Goal: Task Accomplishment & Management: Use online tool/utility

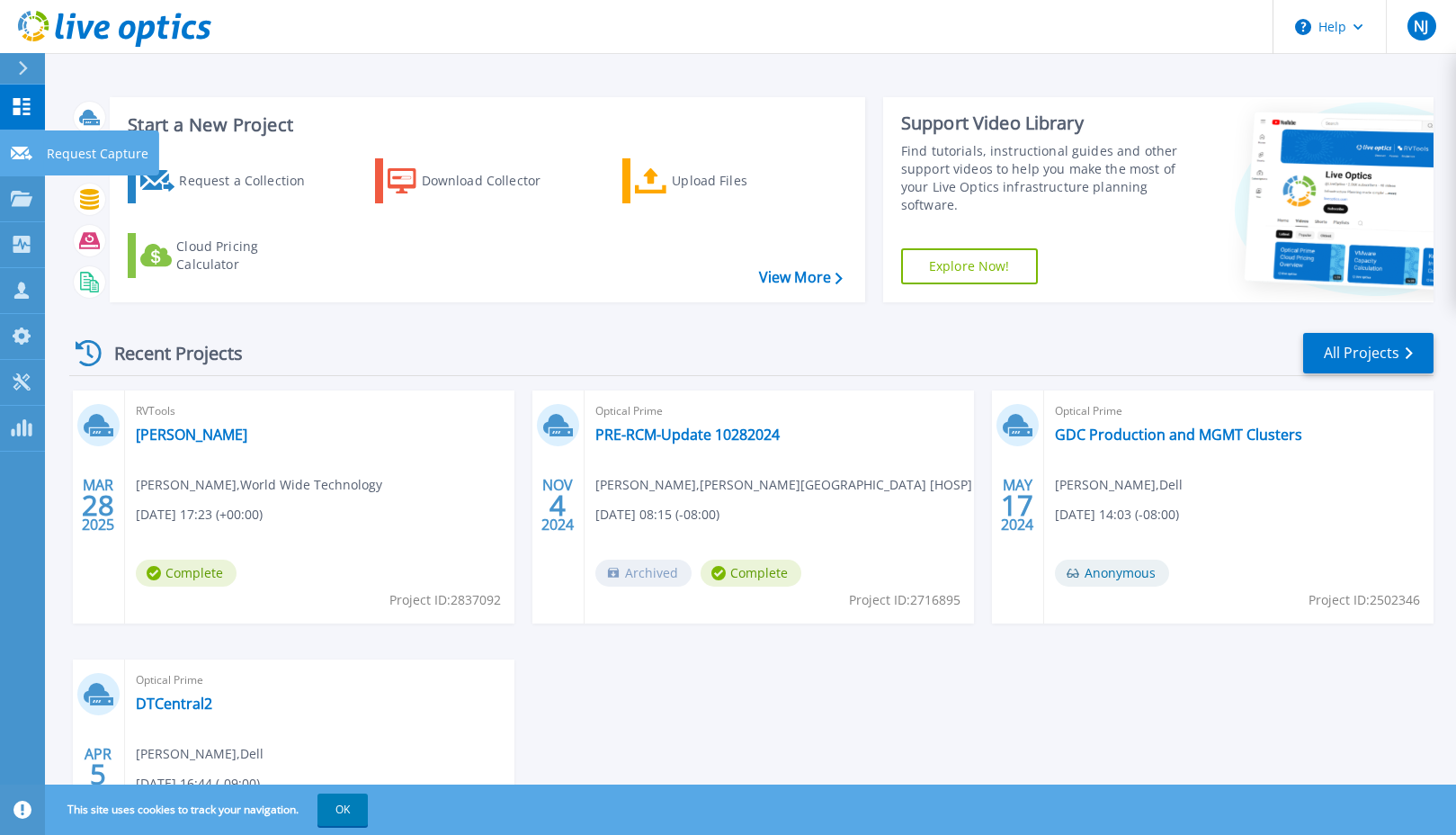
click at [27, 147] on icon at bounding box center [22, 153] width 22 height 14
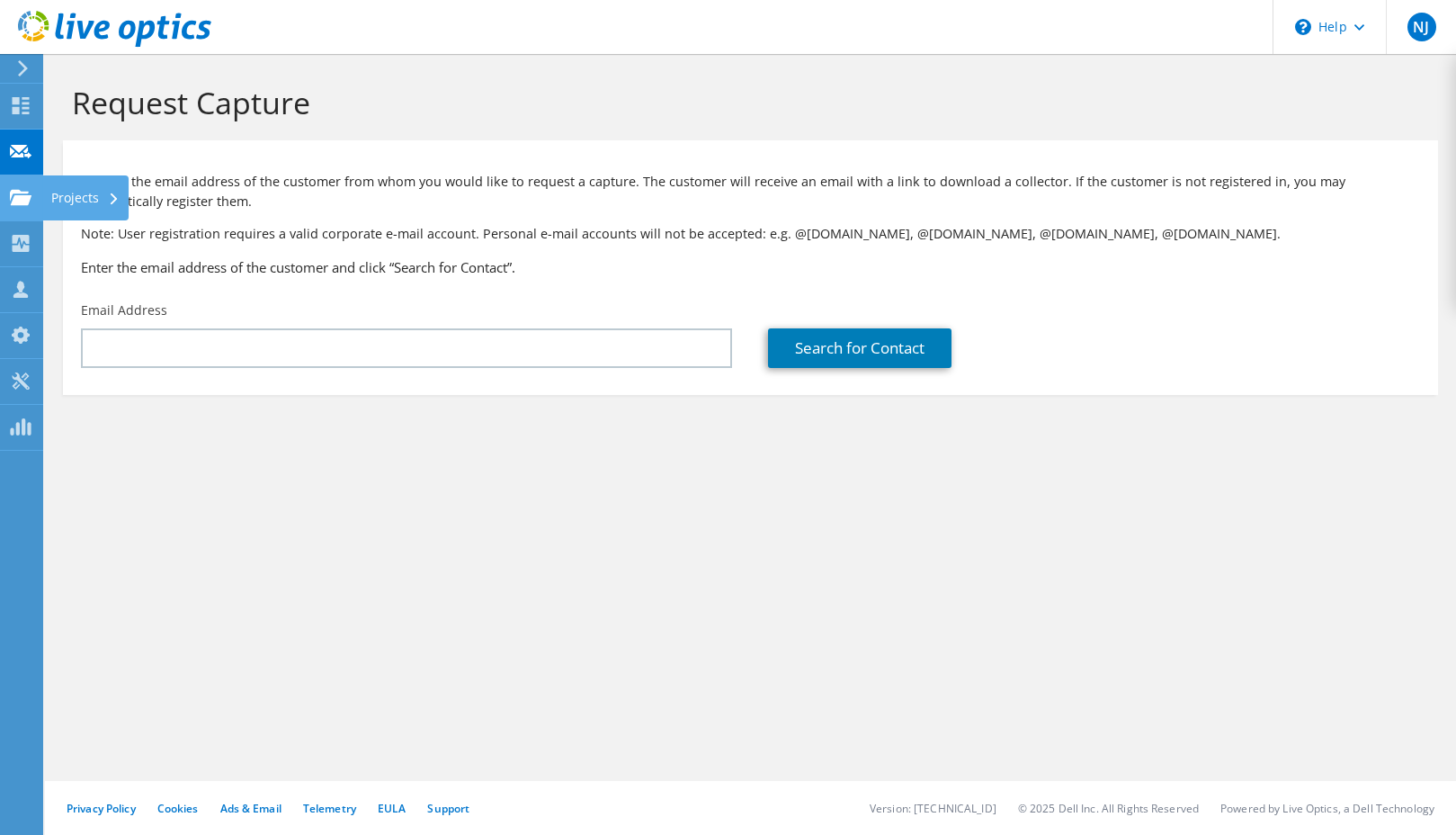
click at [13, 199] on use at bounding box center [21, 196] width 22 height 15
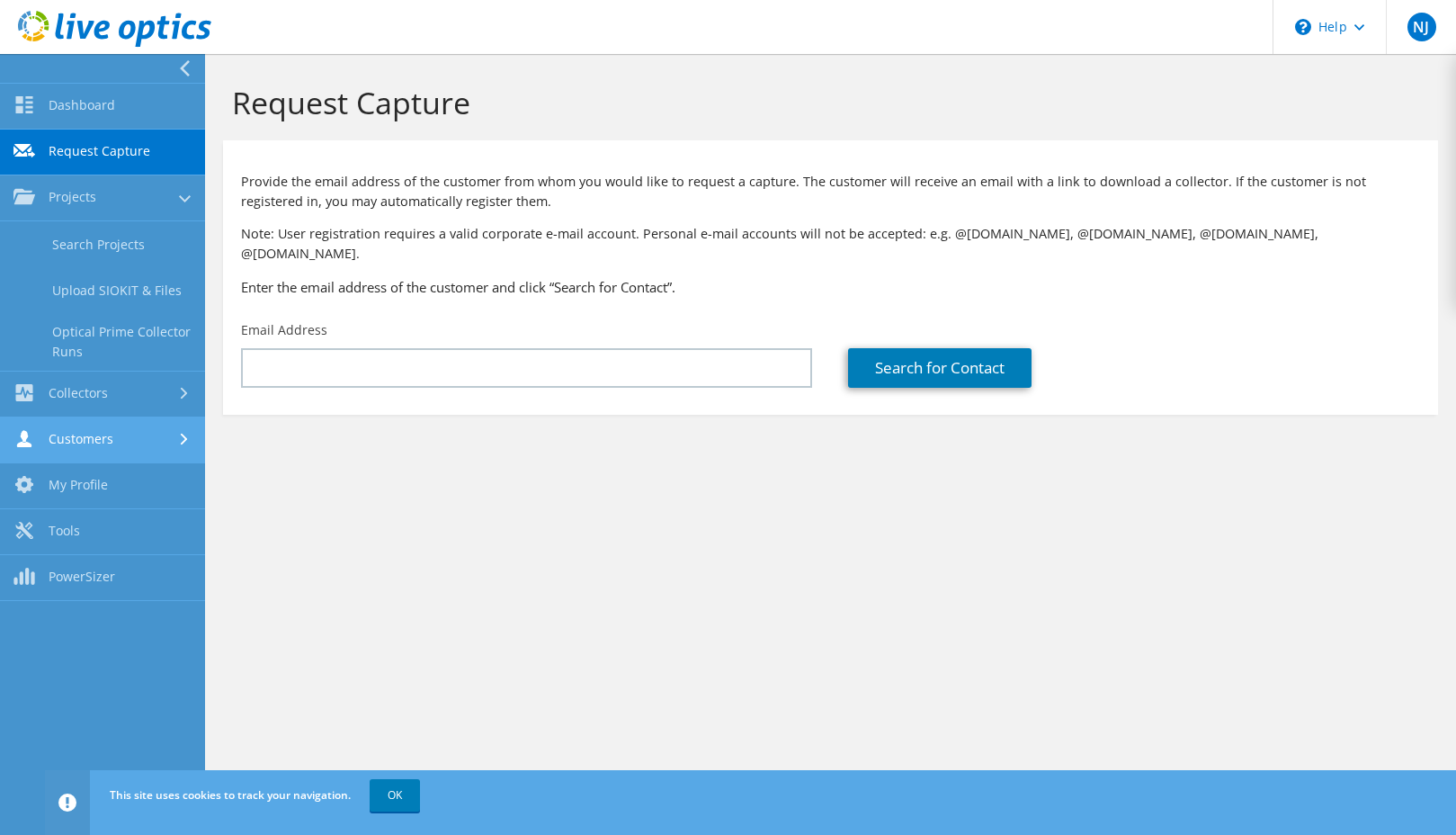
click at [88, 446] on link "Customers" at bounding box center [102, 440] width 205 height 46
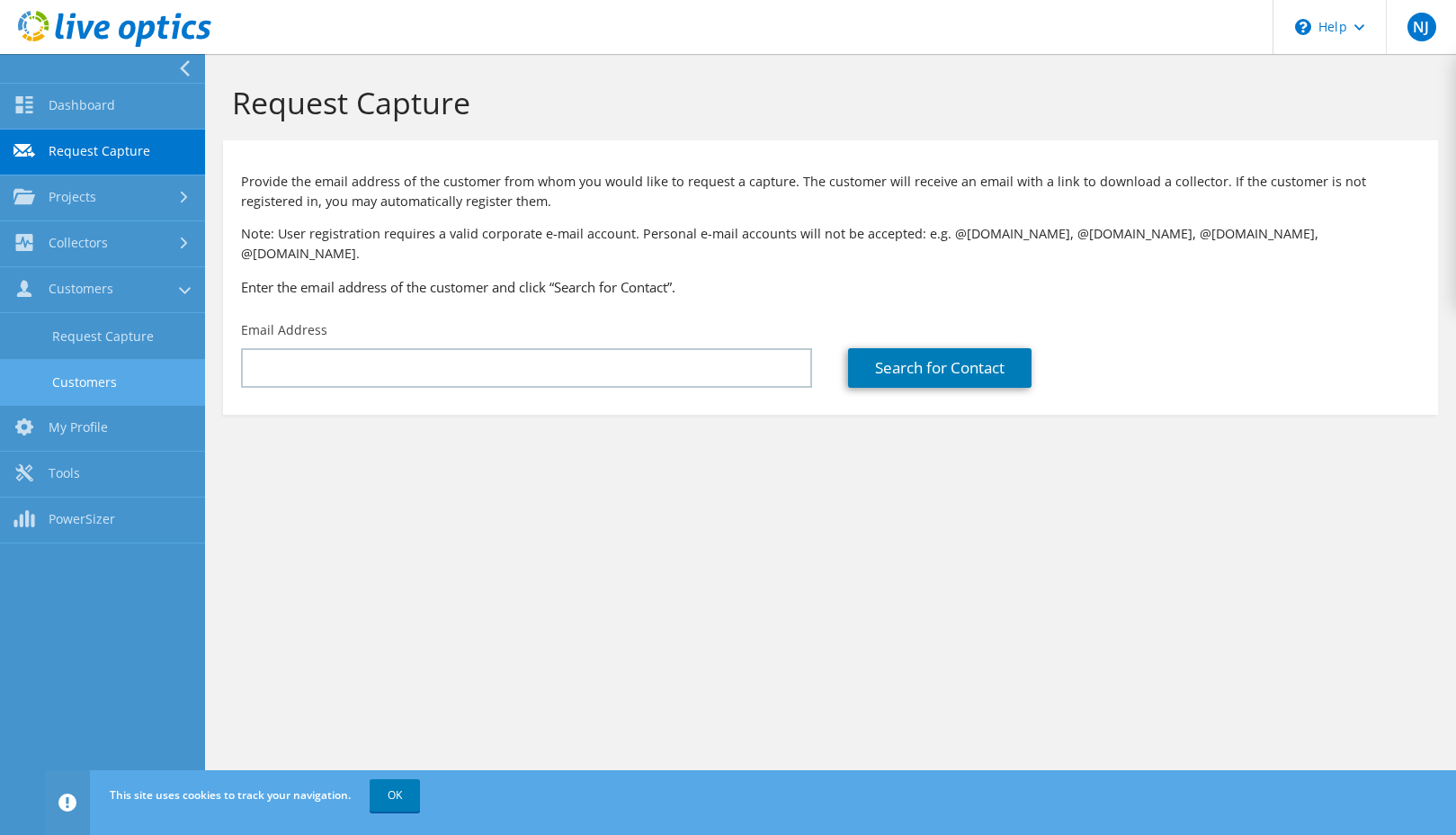
click at [91, 383] on link "Customers" at bounding box center [102, 382] width 205 height 46
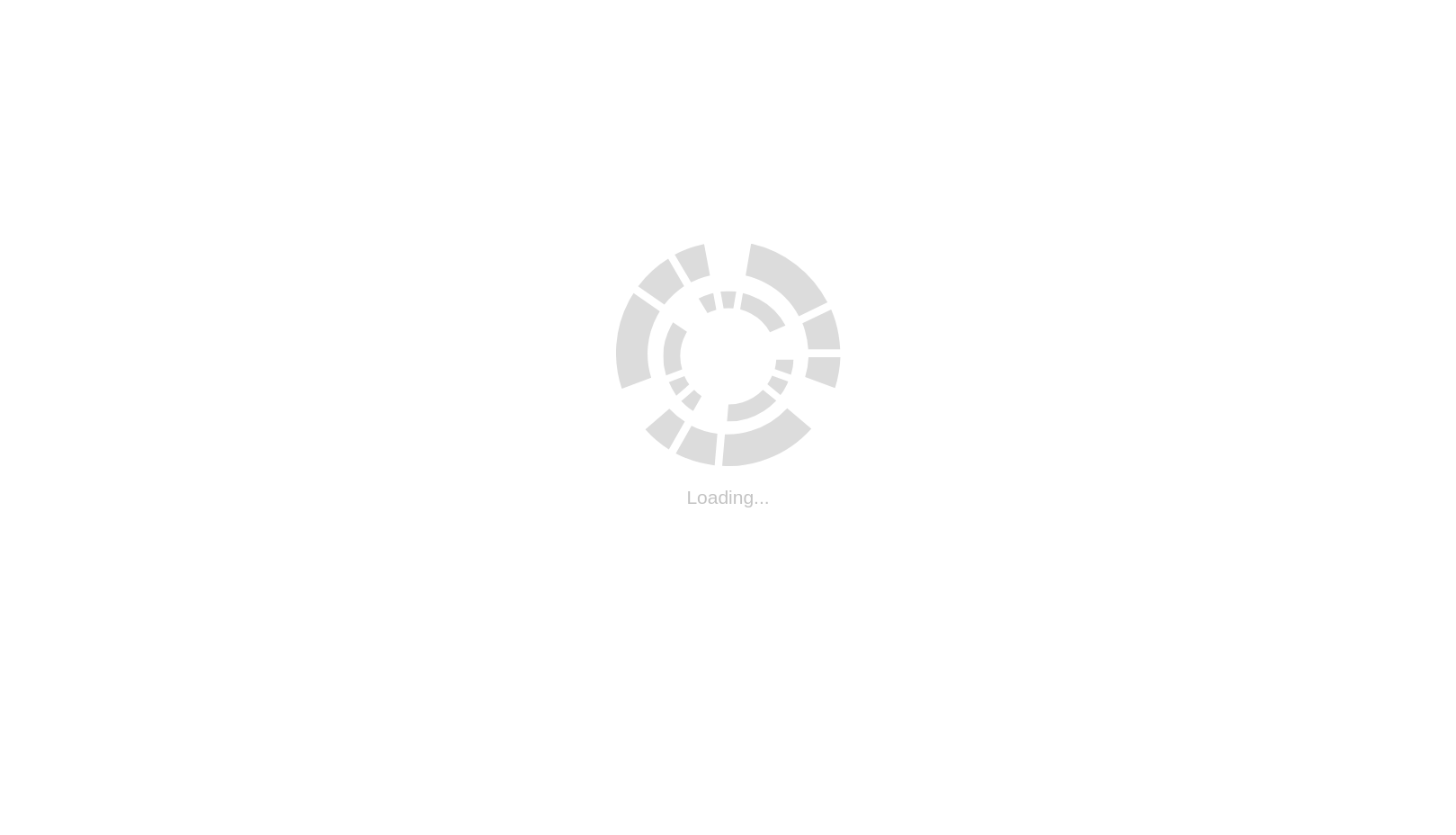
click at [113, 7] on html ".cls-1 { fill: #cecece; } .cls-1 { fill: #cecece; } Loading..." at bounding box center [728, 4] width 1456 height 7
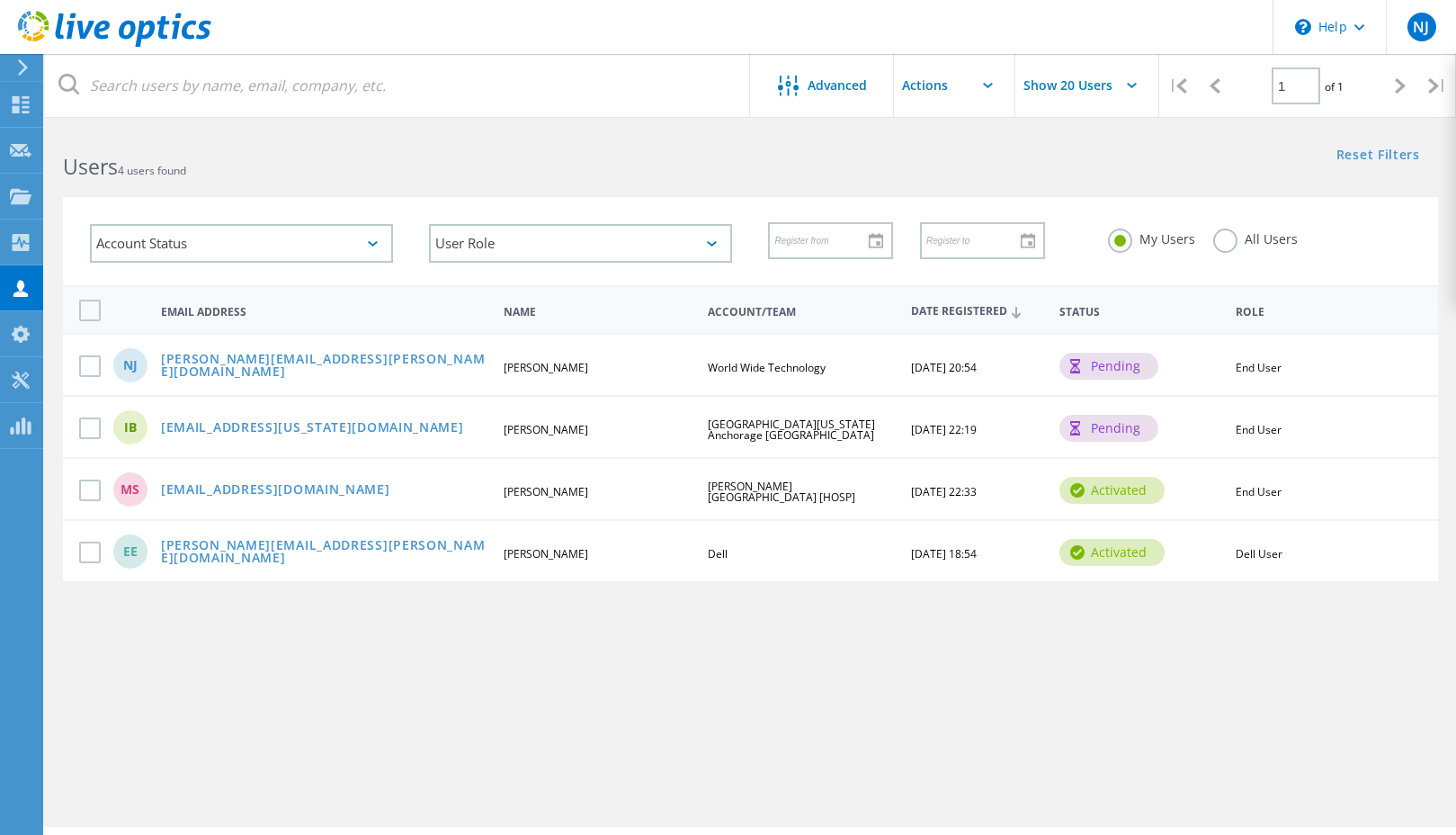
scroll to position [8, 0]
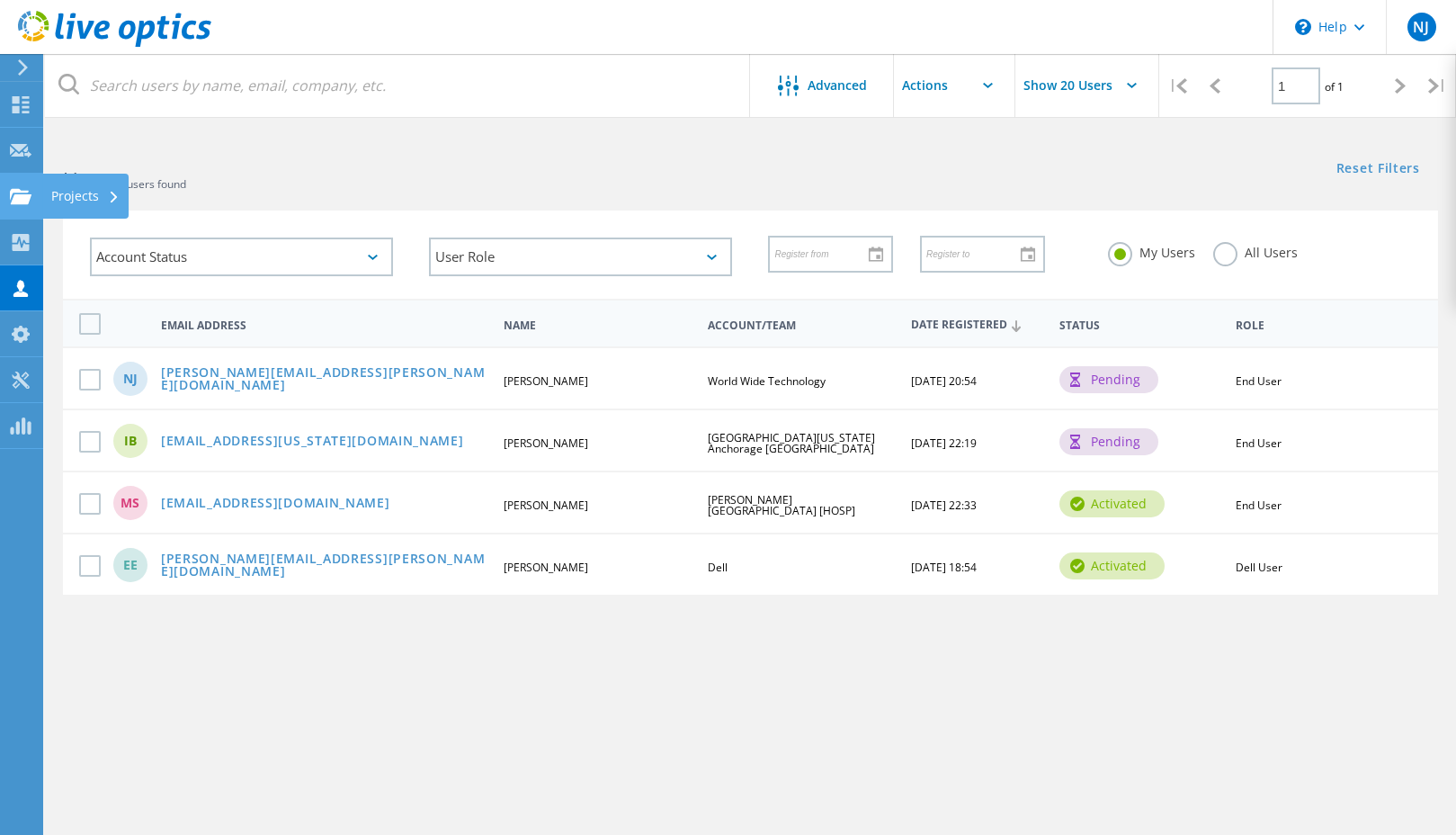
click at [15, 199] on use at bounding box center [21, 195] width 22 height 15
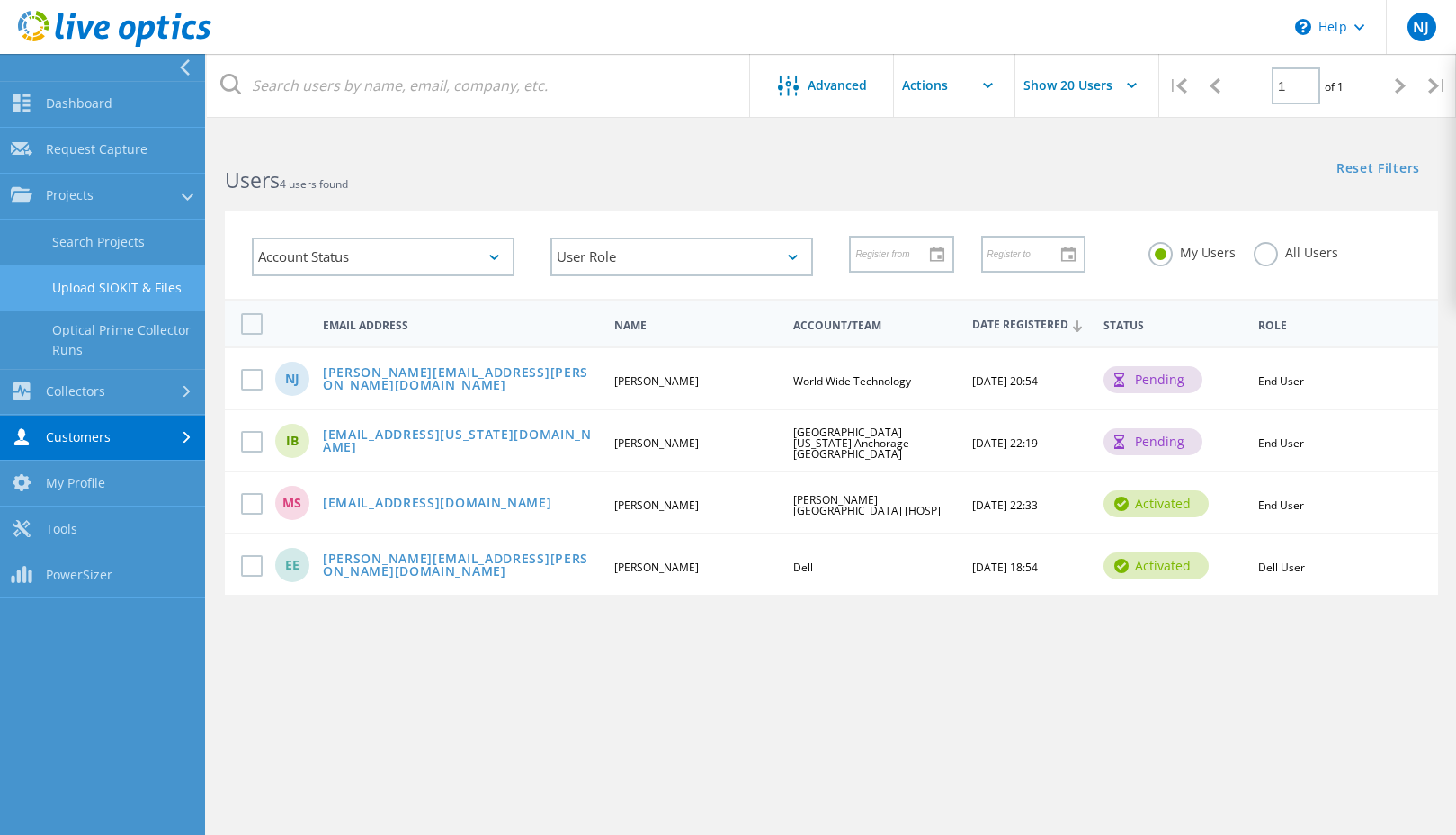
click at [93, 290] on link "Upload SIOKIT & Files" at bounding box center [102, 288] width 205 height 46
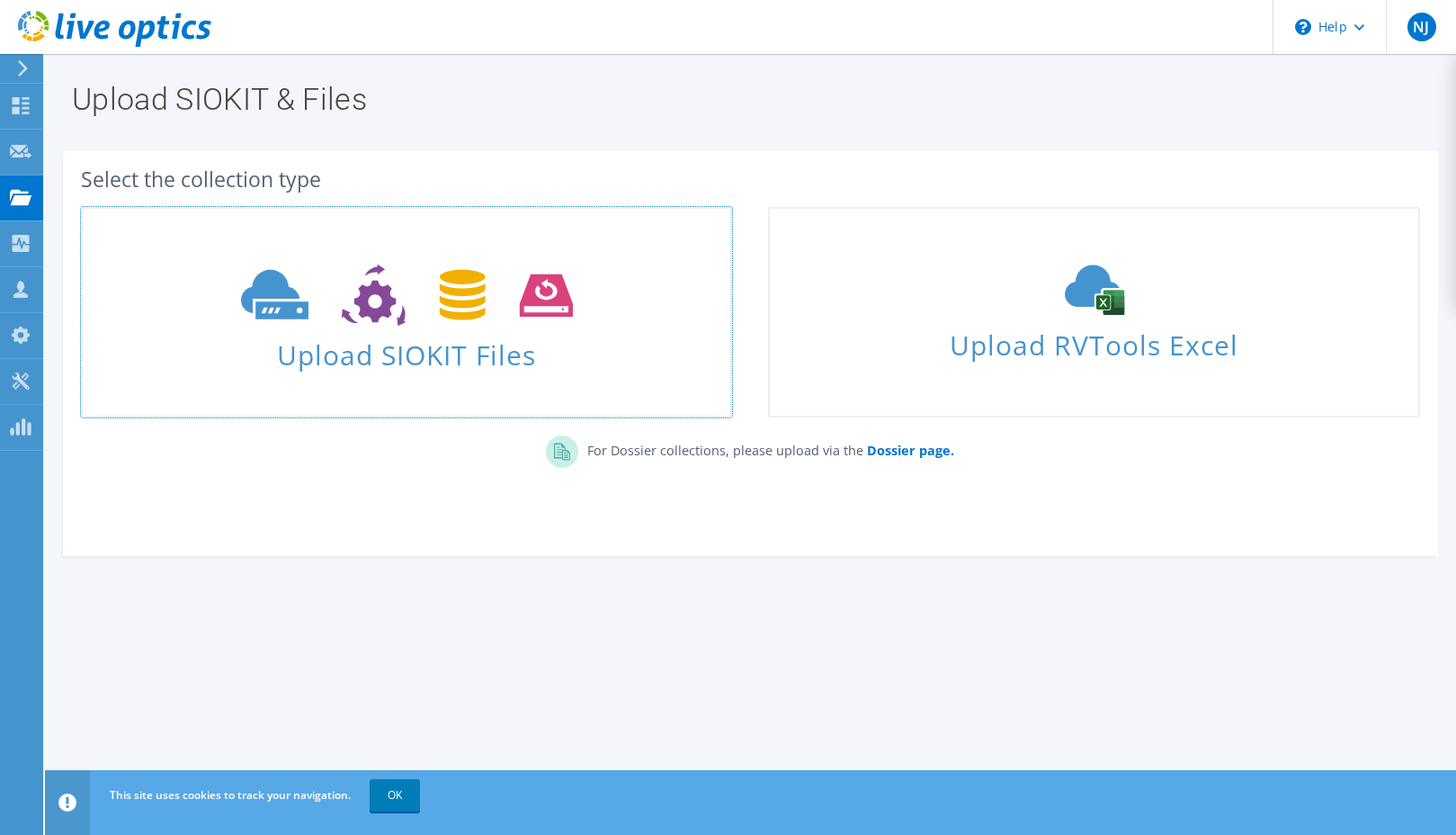
click at [433, 316] on icon at bounding box center [407, 295] width 331 height 62
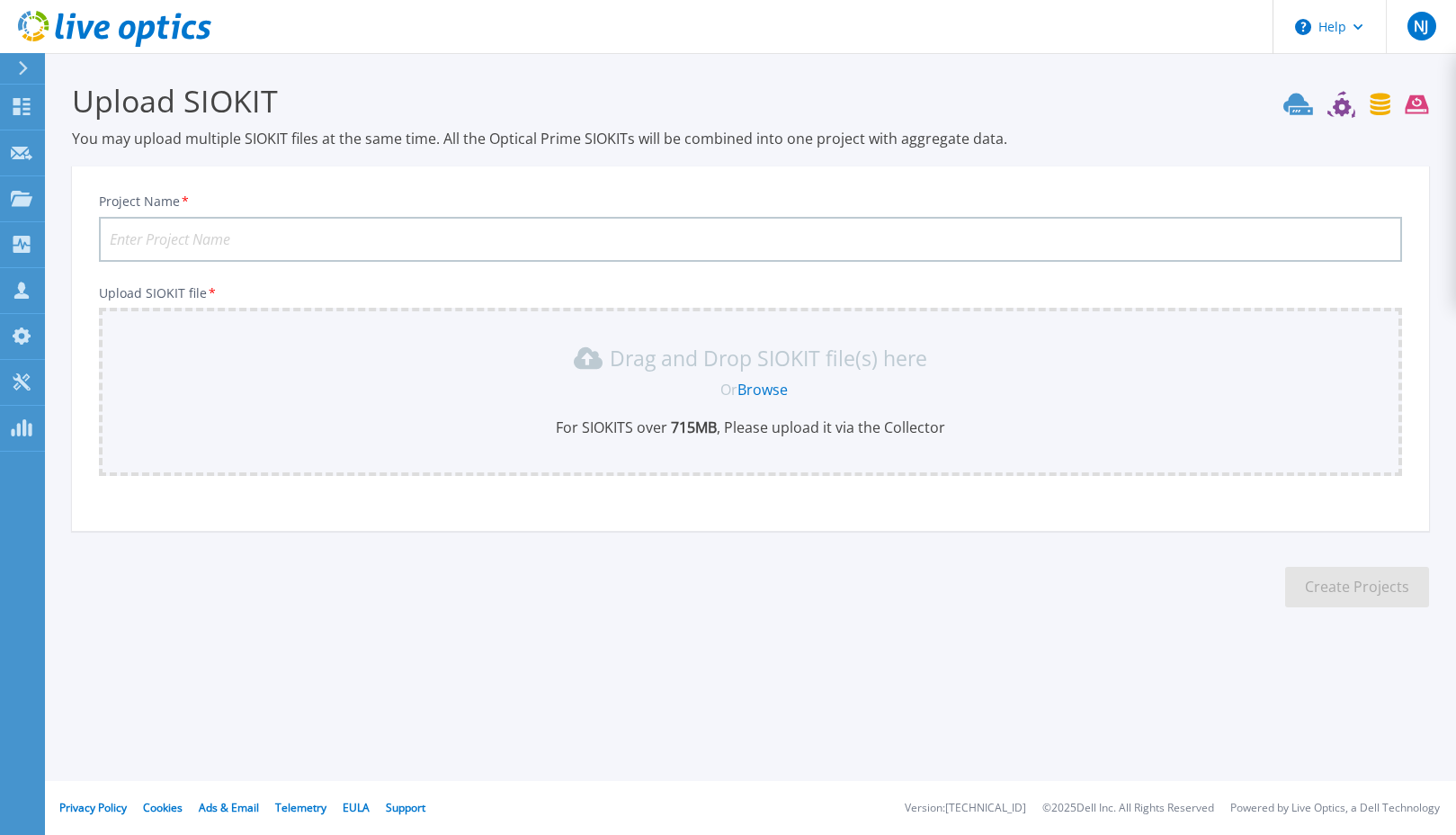
click at [223, 247] on input "Project Name *" at bounding box center [750, 239] width 1303 height 45
type input "Kodiak"
click at [762, 389] on link "Browse" at bounding box center [762, 390] width 50 height 20
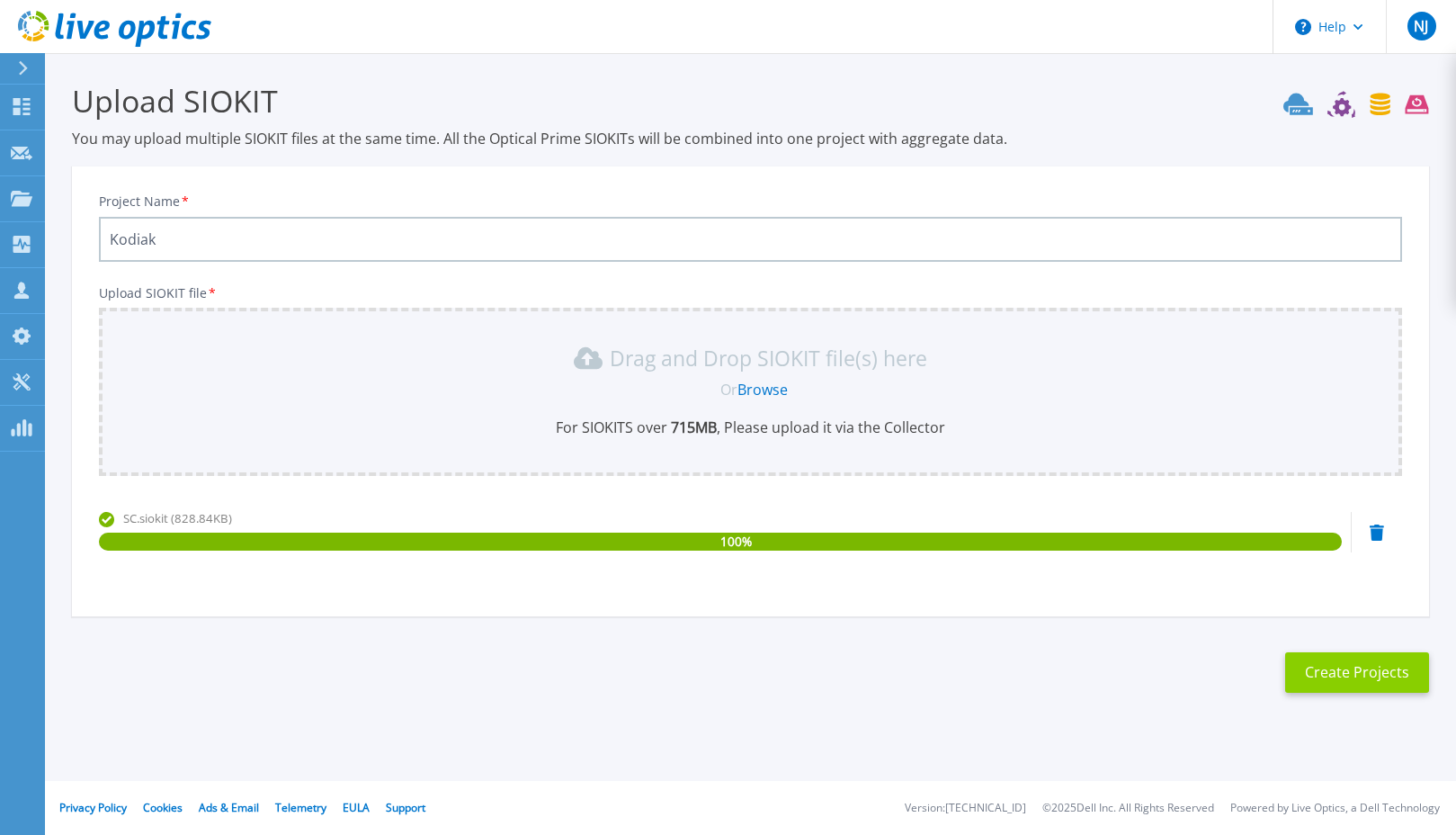
click at [1372, 680] on button "Create Projects" at bounding box center [1357, 672] width 144 height 40
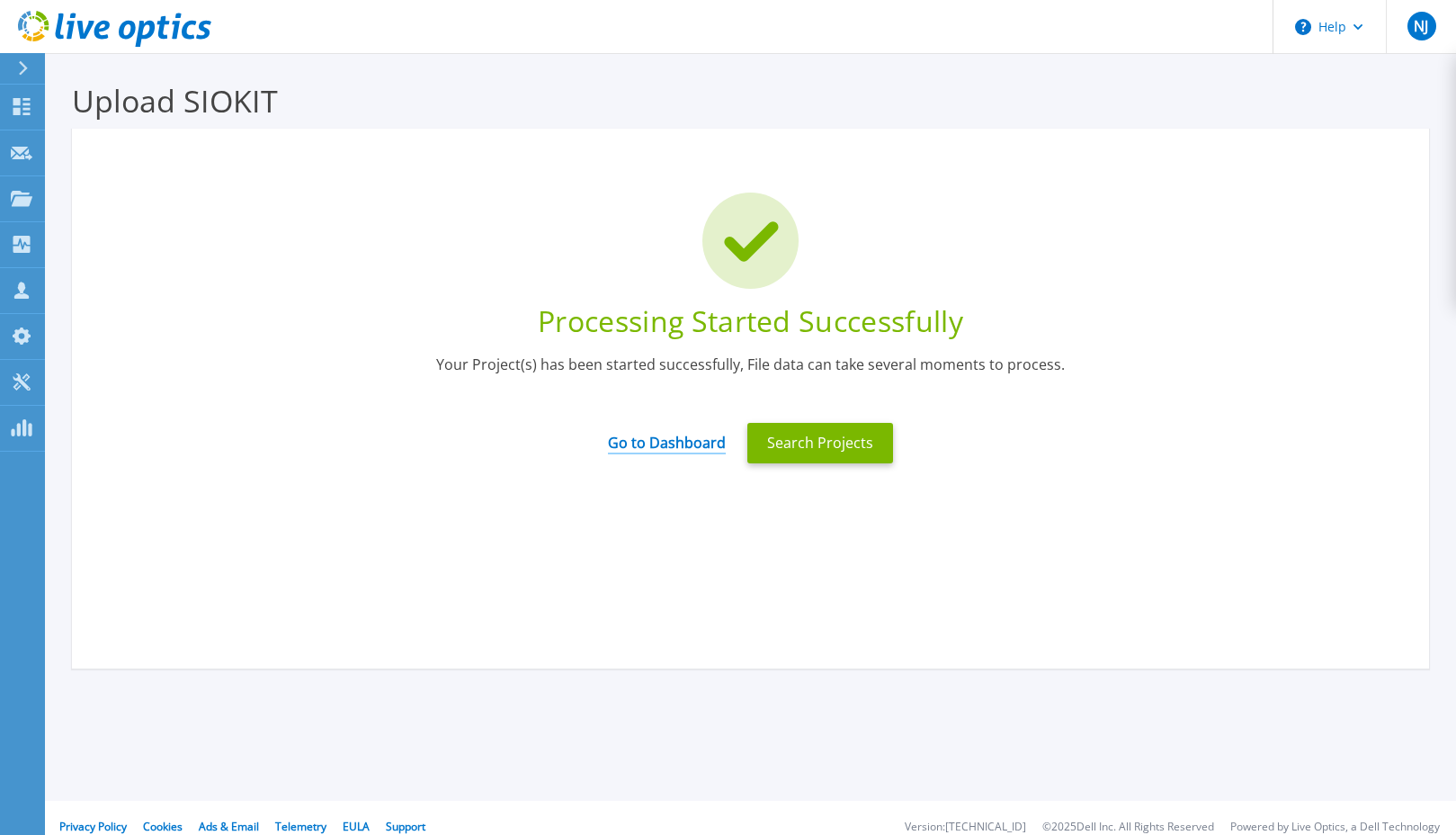
click at [658, 444] on link "Go to Dashboard" at bounding box center [667, 436] width 117 height 36
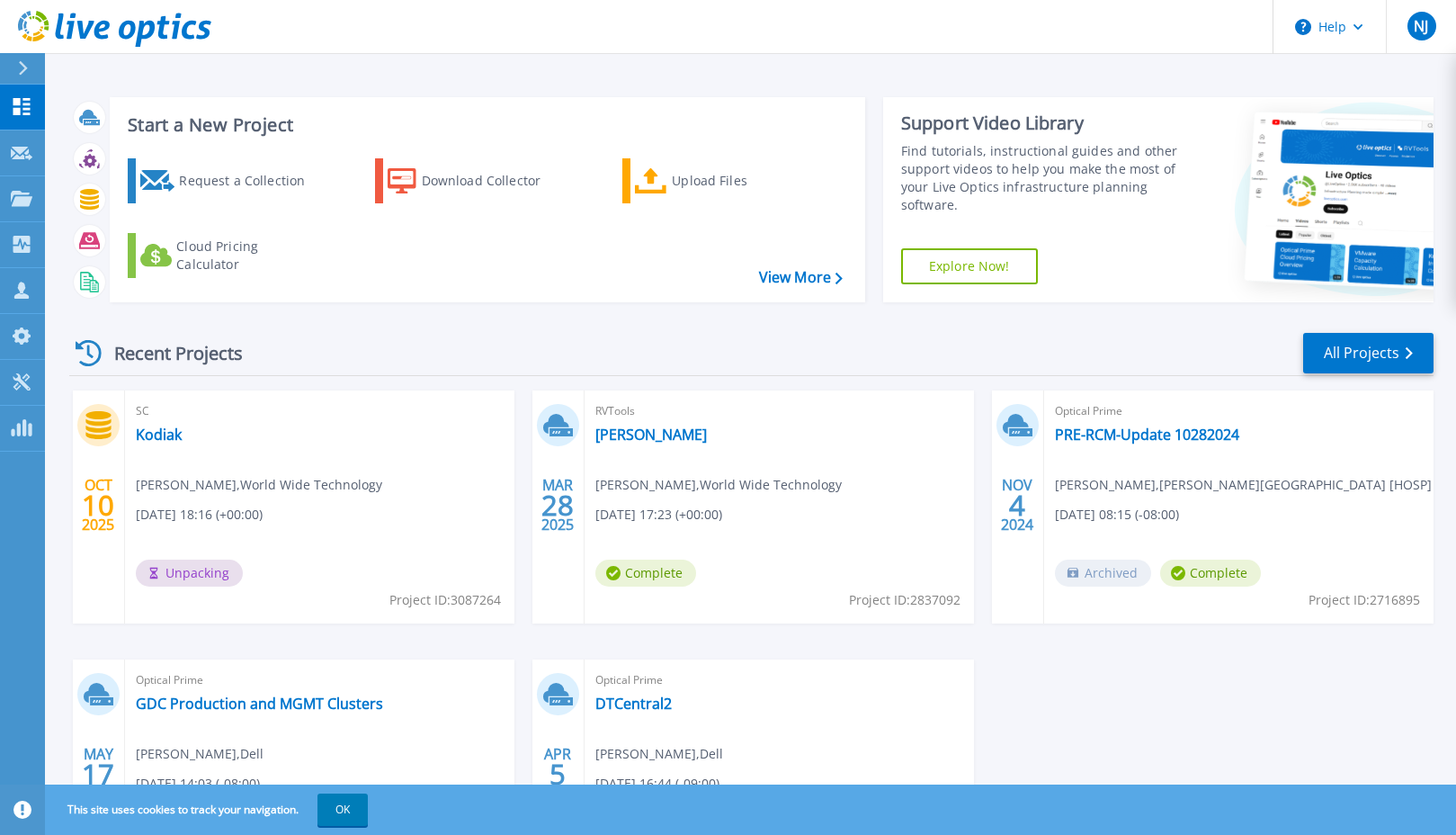
click at [394, 483] on div "SC Kodiak [PERSON_NAME] , World Wide Technology [DATE] 18:16 (+00:00) Unpacking…" at bounding box center [320, 507] width 390 height 233
drag, startPoint x: 167, startPoint y: 436, endPoint x: 178, endPoint y: 435, distance: 11.0
click at [167, 436] on link "Kodiak" at bounding box center [158, 434] width 46 height 18
